Goal: Information Seeking & Learning: Learn about a topic

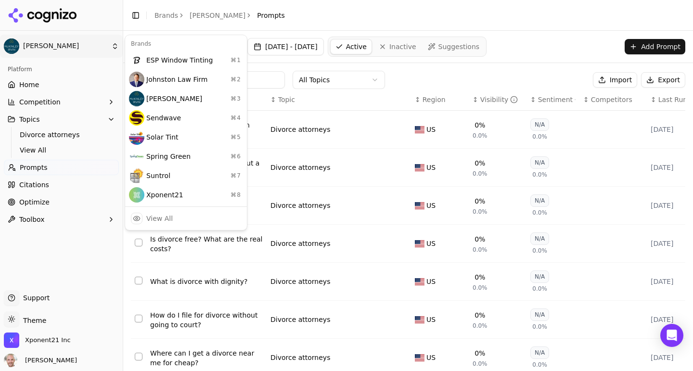
click at [58, 42] on html "[PERSON_NAME] Platform Home Competition Topics Divorce attorneys View All Promp…" at bounding box center [346, 185] width 693 height 371
click at [154, 190] on div "Xponent21 ⌘ 8" at bounding box center [186, 194] width 118 height 19
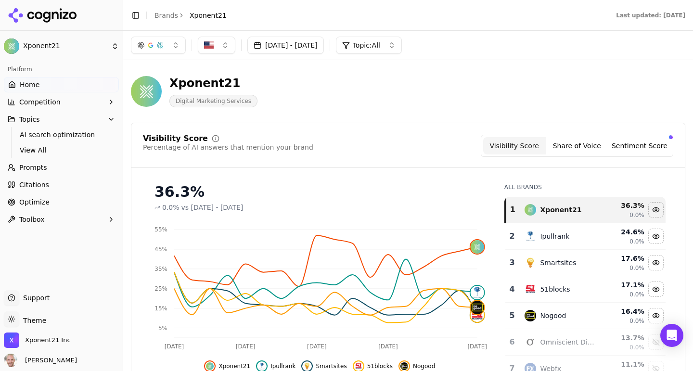
click at [31, 100] on span "Competition" at bounding box center [39, 102] width 41 height 10
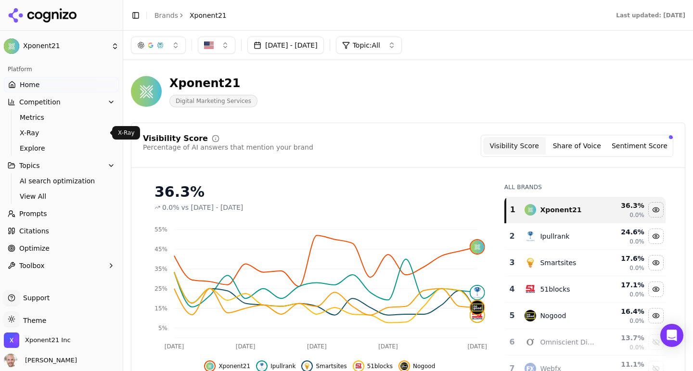
click at [26, 131] on span "X-Ray" at bounding box center [62, 133] width 84 height 10
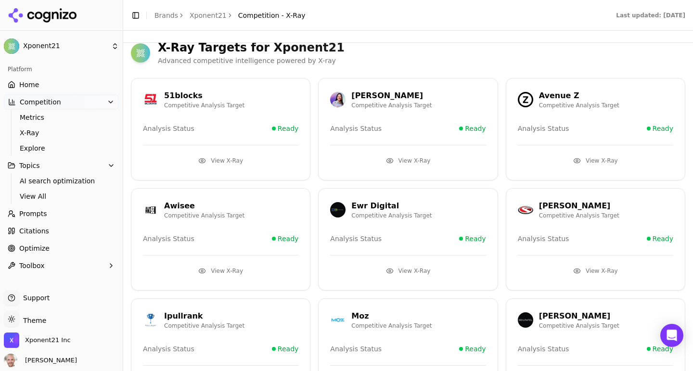
scroll to position [12, 0]
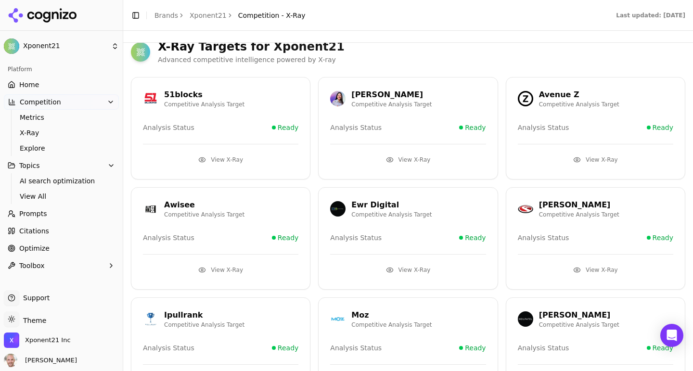
click at [592, 162] on button "View X-Ray" at bounding box center [595, 159] width 155 height 15
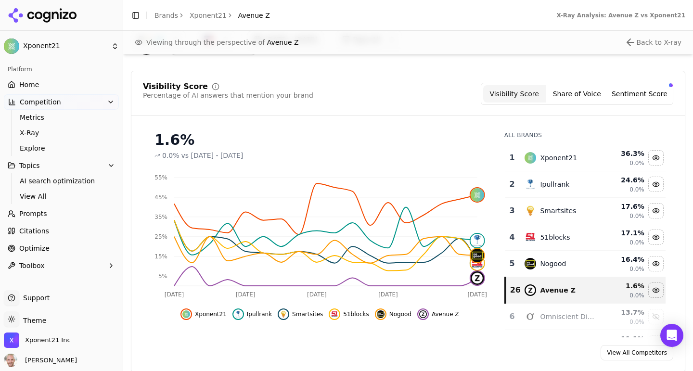
scroll to position [83, 0]
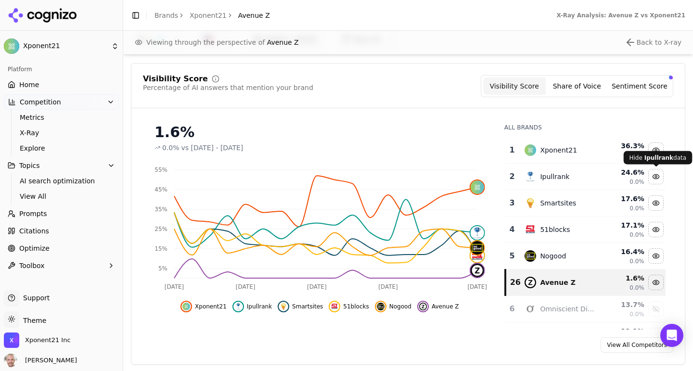
click at [652, 174] on div "Hide ipullrank data" at bounding box center [656, 176] width 14 height 14
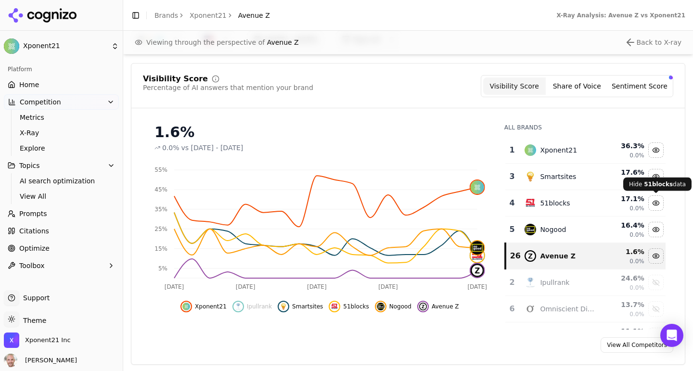
click at [656, 198] on div "Hide 51blocks data" at bounding box center [656, 203] width 14 height 14
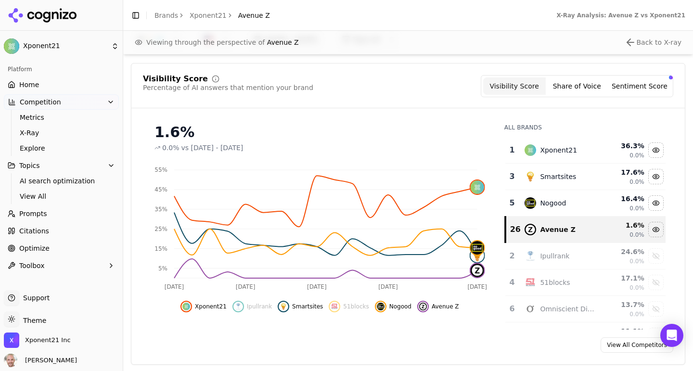
click at [653, 200] on div "Hide nogood data" at bounding box center [656, 203] width 14 height 14
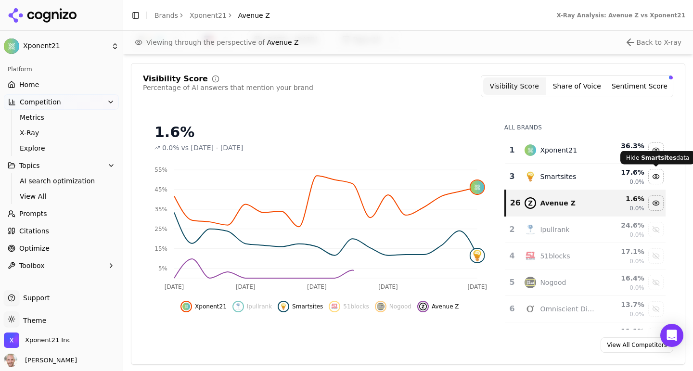
click at [657, 176] on div "Hide smartsites data" at bounding box center [656, 176] width 14 height 14
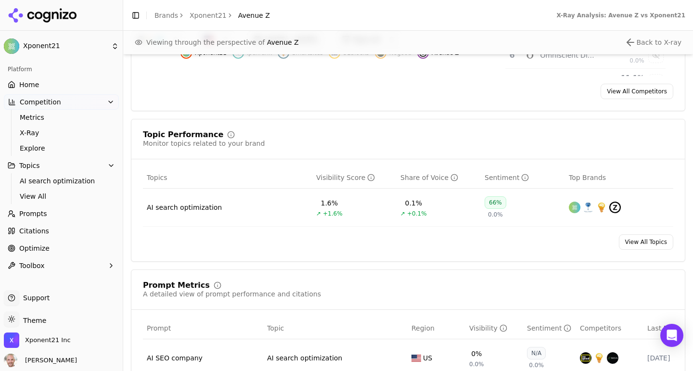
scroll to position [507, 0]
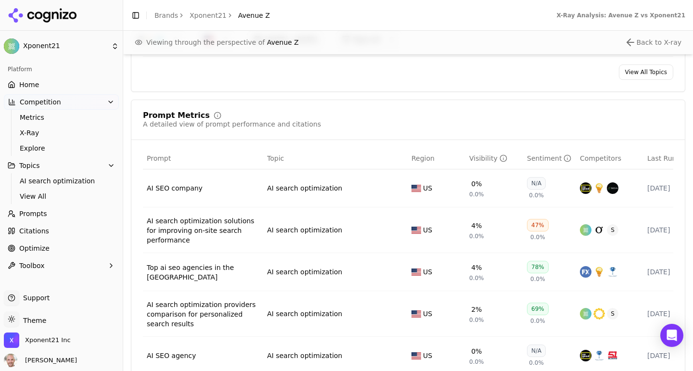
click at [199, 195] on td "AI SEO company" at bounding box center [203, 188] width 120 height 38
click at [183, 188] on div "AI SEO company" at bounding box center [203, 188] width 113 height 10
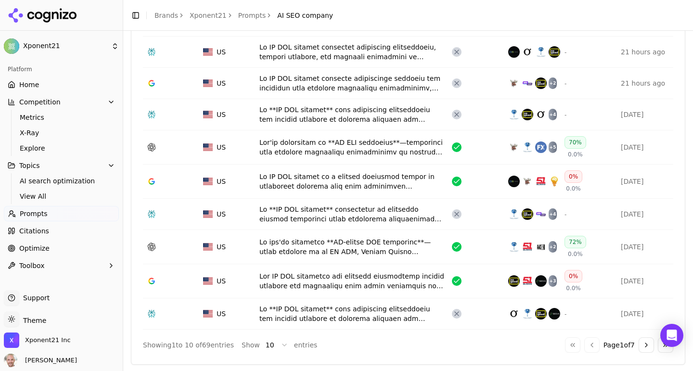
scroll to position [414, 0]
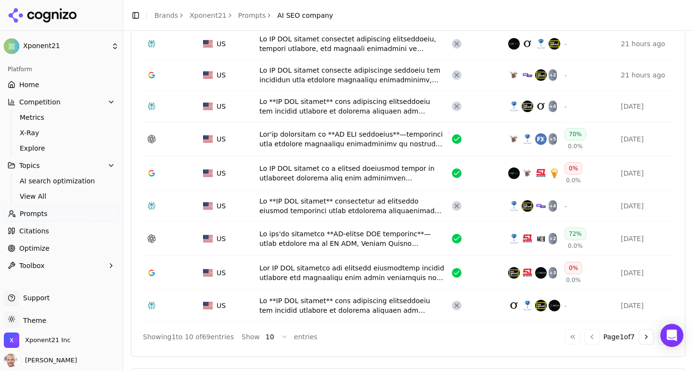
click at [334, 180] on div "Data table" at bounding box center [351, 173] width 185 height 19
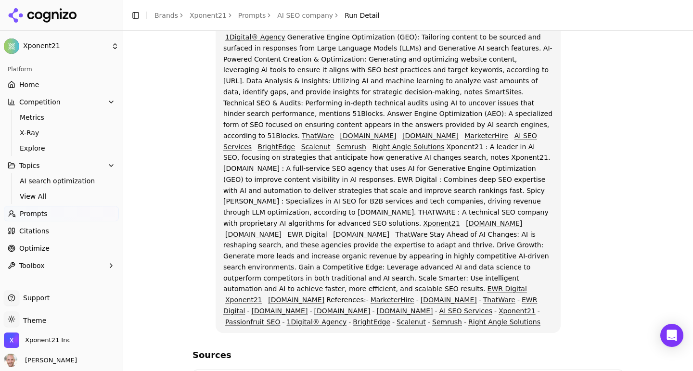
scroll to position [180, 0]
